Goal: Navigation & Orientation: Go to known website

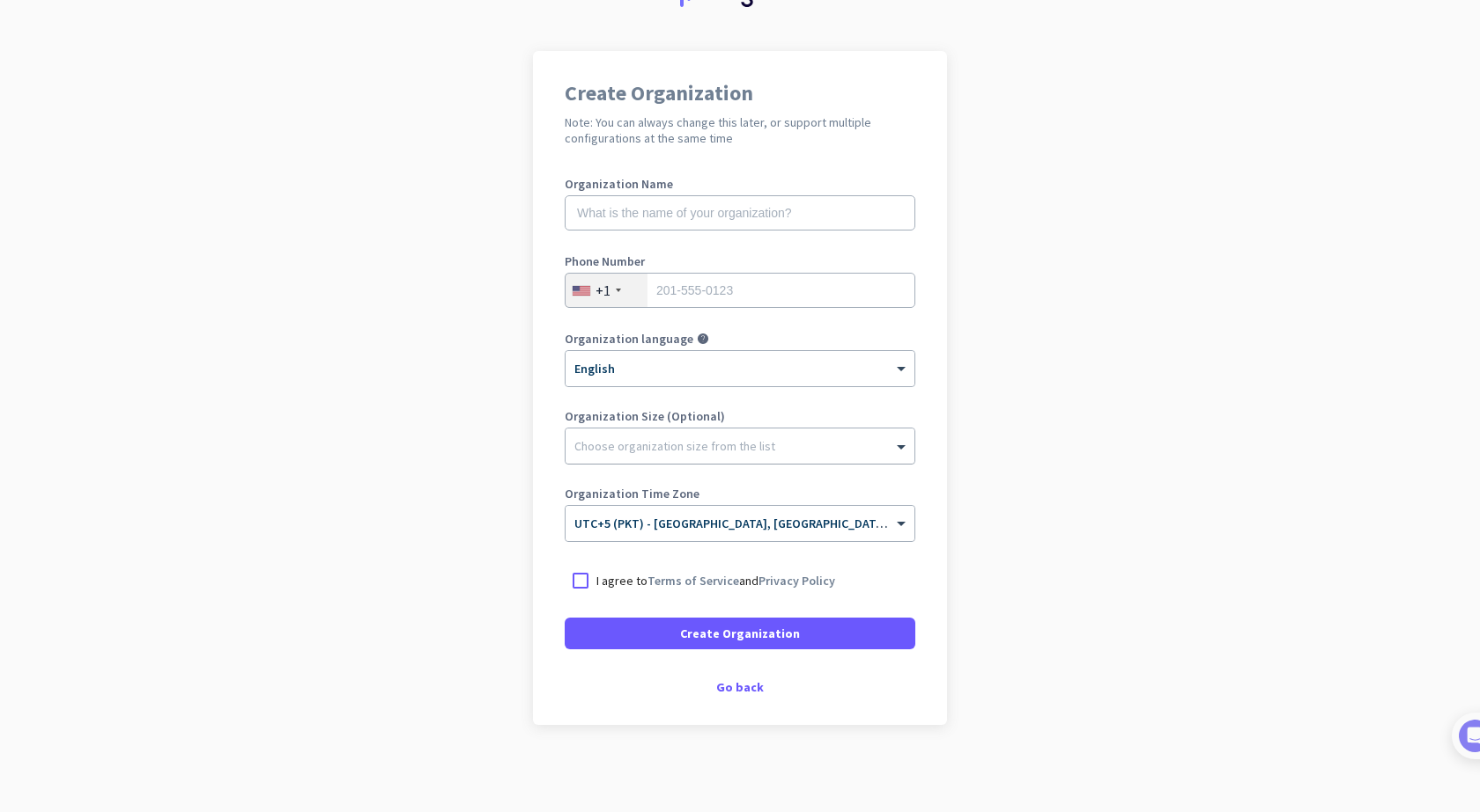
scroll to position [92, 0]
click at [728, 685] on div "Go back" at bounding box center [740, 686] width 351 height 12
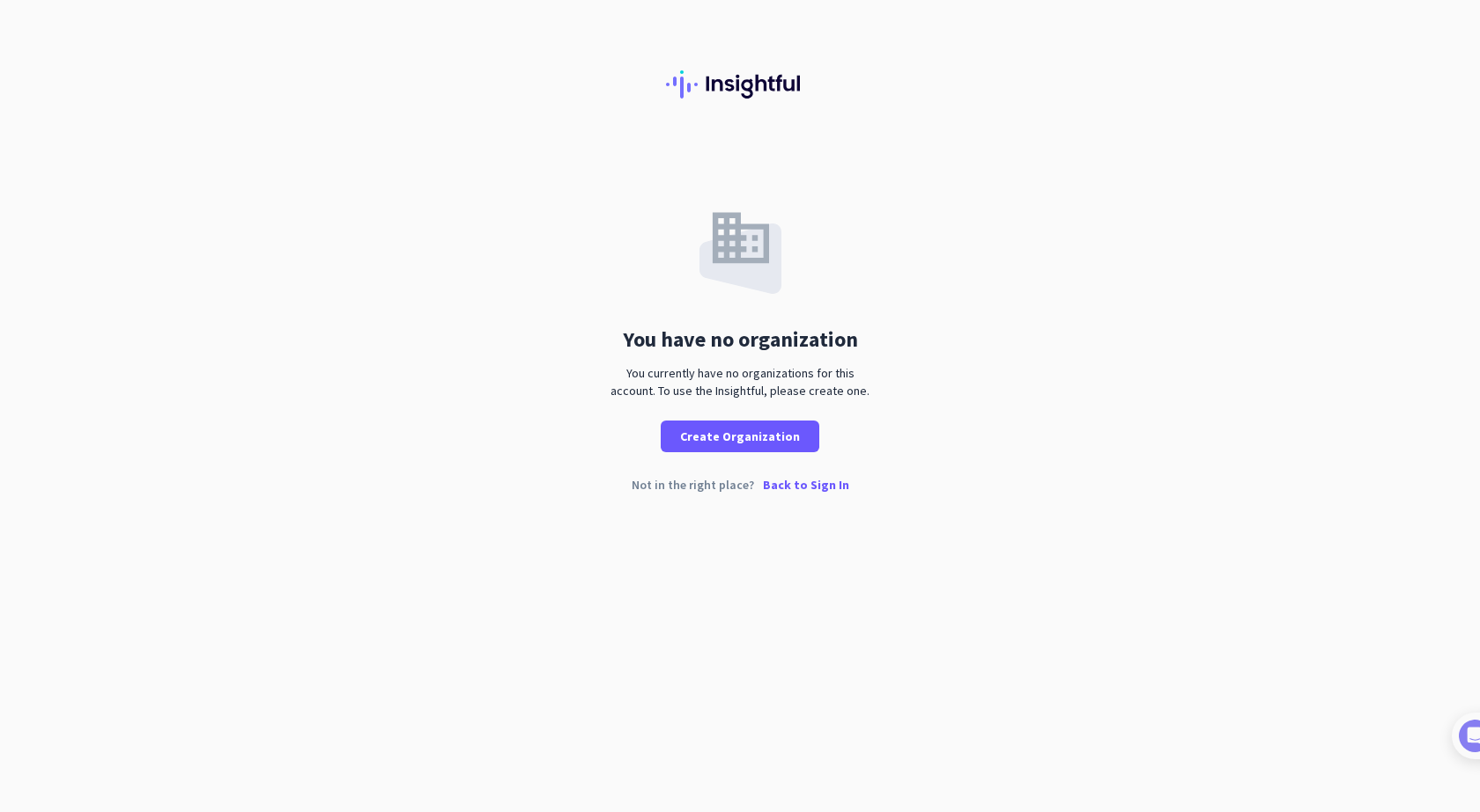
click at [798, 488] on p "Back to Sign In" at bounding box center [805, 484] width 86 height 12
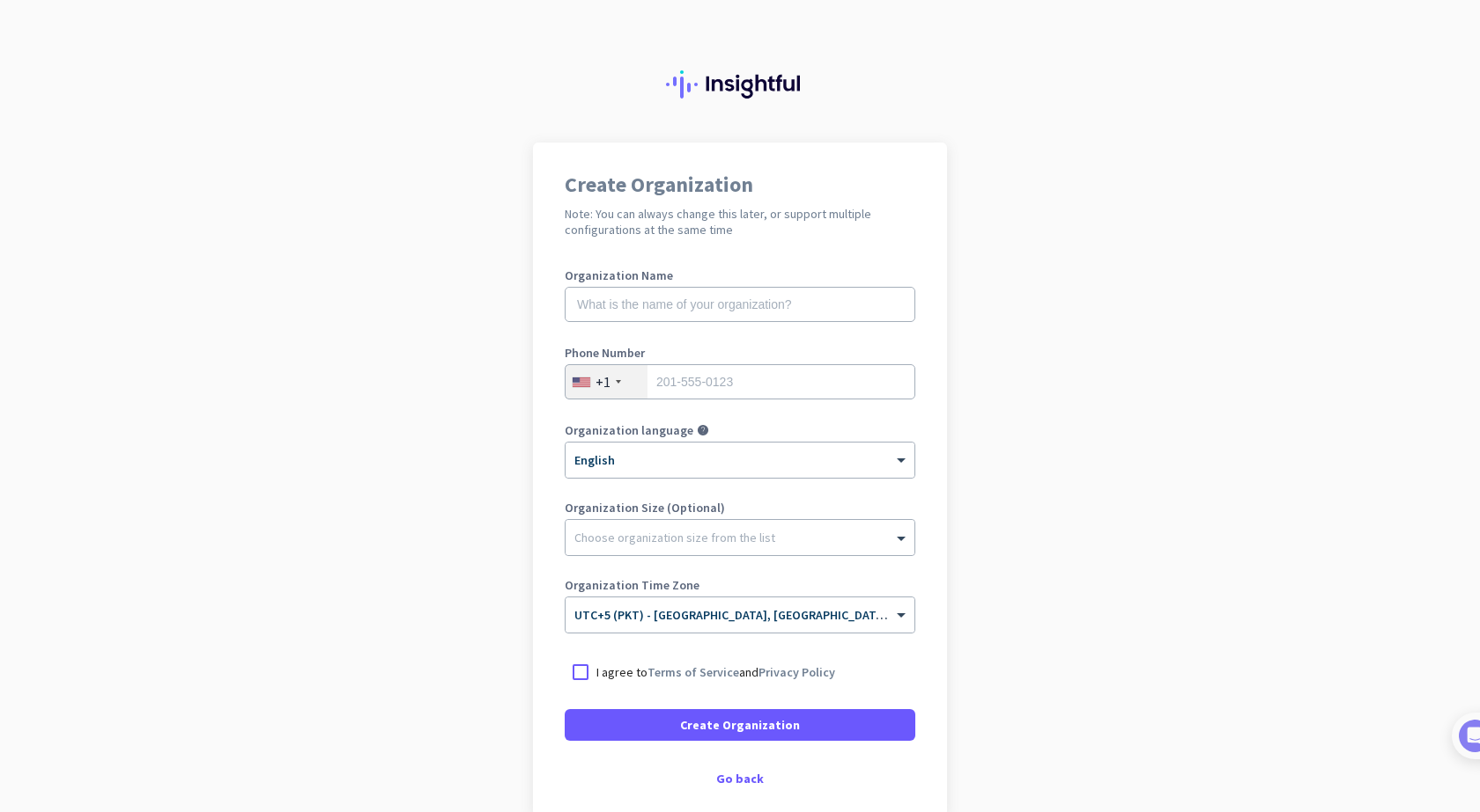
click at [768, 82] on img at bounding box center [740, 84] width 148 height 29
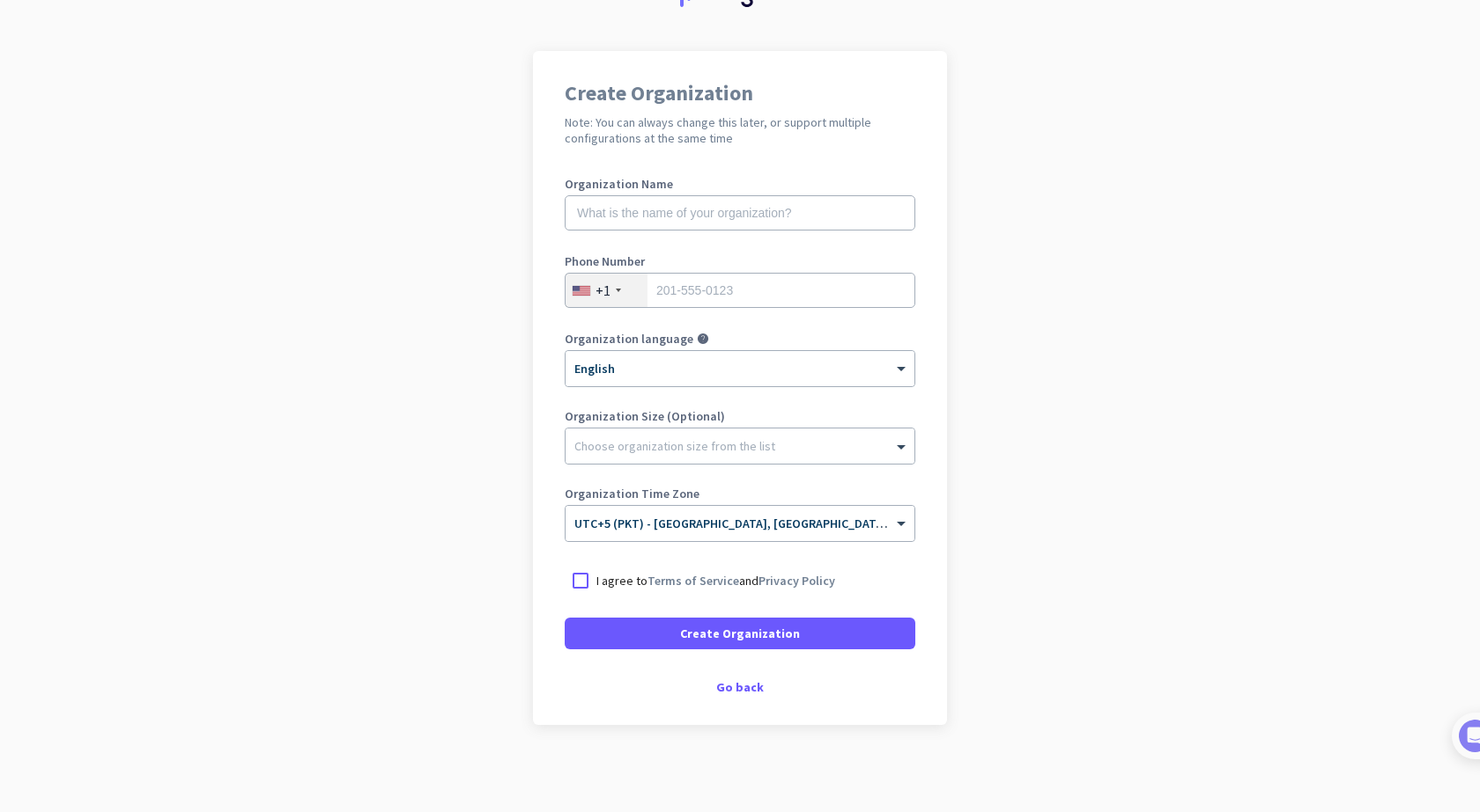
scroll to position [92, 0]
